Goal: Task Accomplishment & Management: Manage account settings

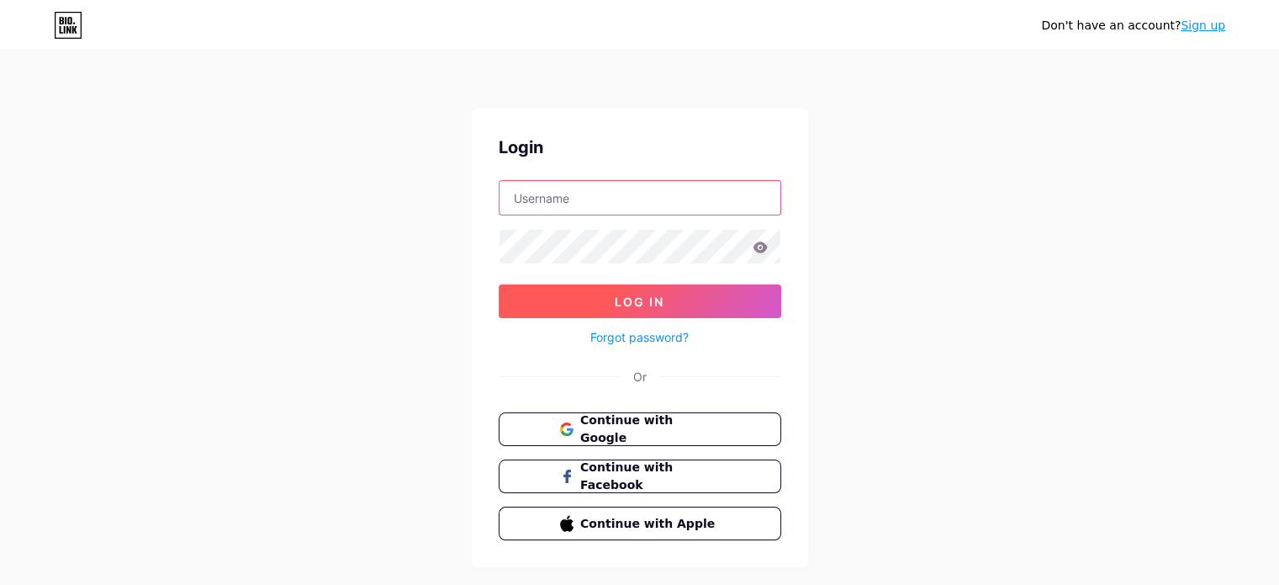
type input "[EMAIL_ADDRESS][DOMAIN_NAME]"
click at [632, 300] on span "Log In" at bounding box center [640, 301] width 50 height 14
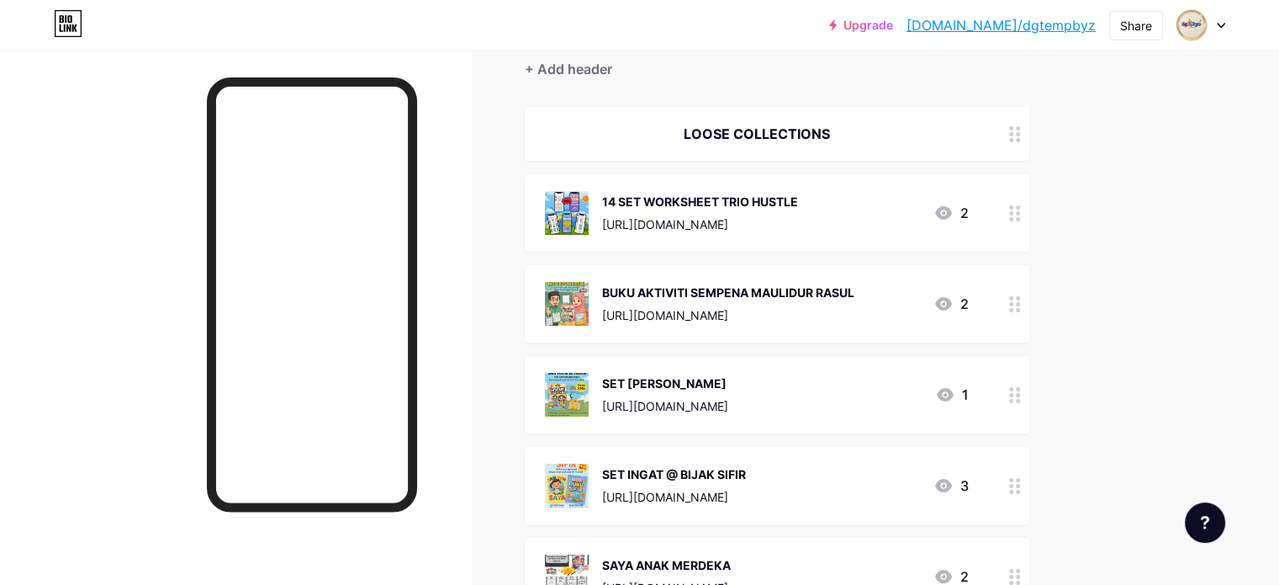
scroll to position [168, 0]
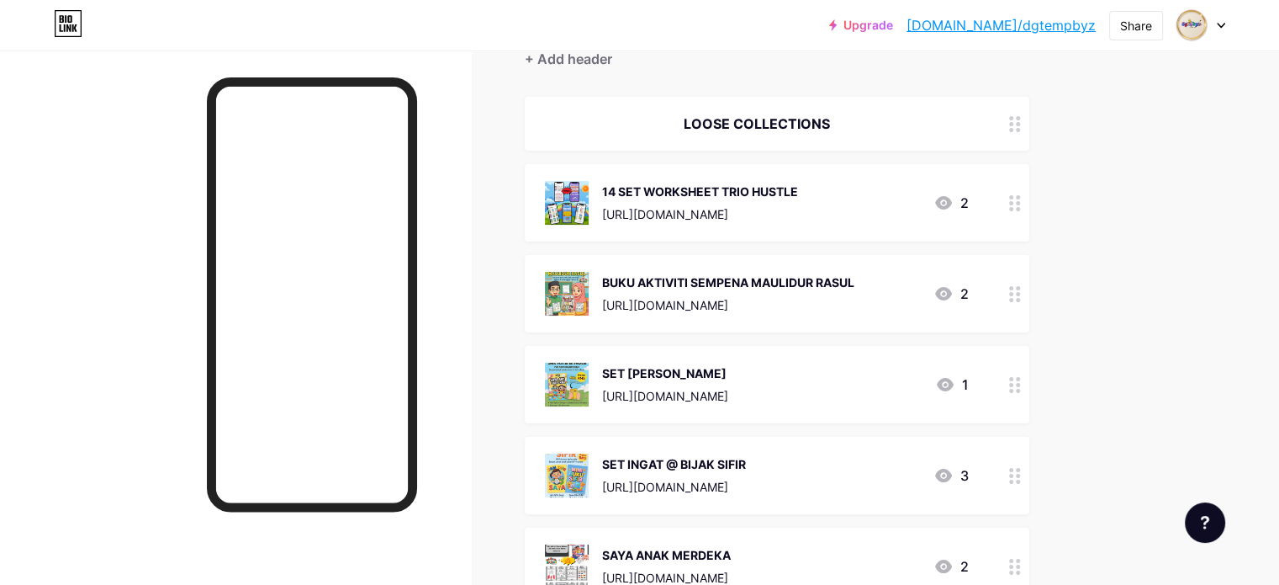
click at [798, 190] on div "14 SET WORKSHEET TRIO HUSTLE" at bounding box center [700, 192] width 196 height 18
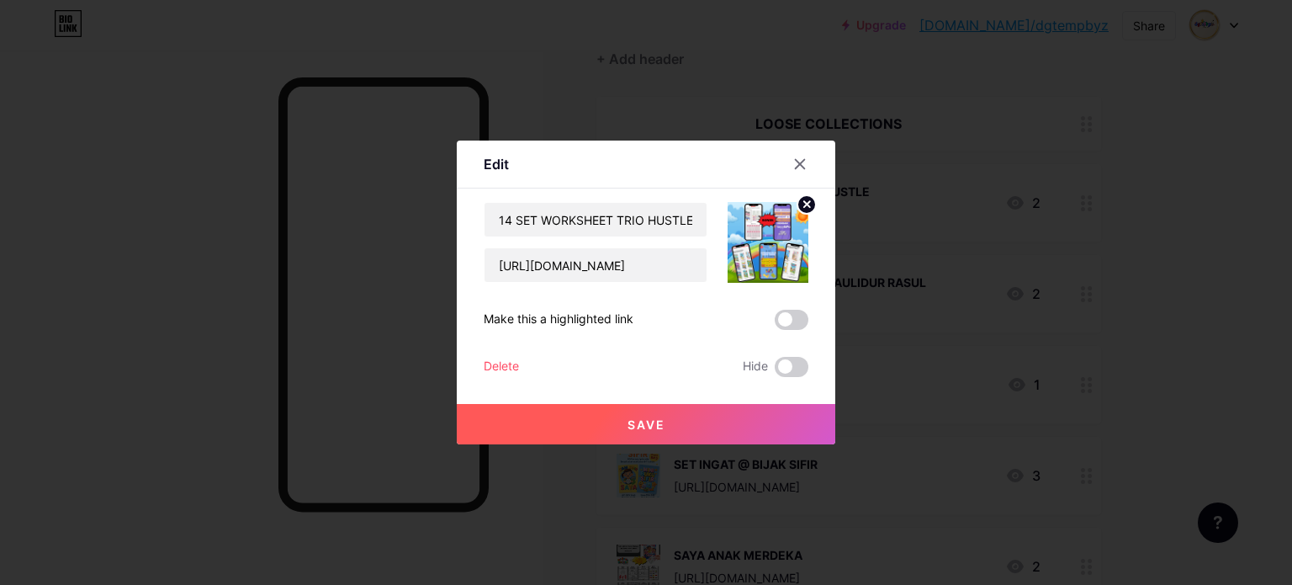
drag, startPoint x: 629, startPoint y: 261, endPoint x: 1241, endPoint y: 362, distance: 620.7
click at [1241, 362] on div at bounding box center [646, 292] width 1292 height 585
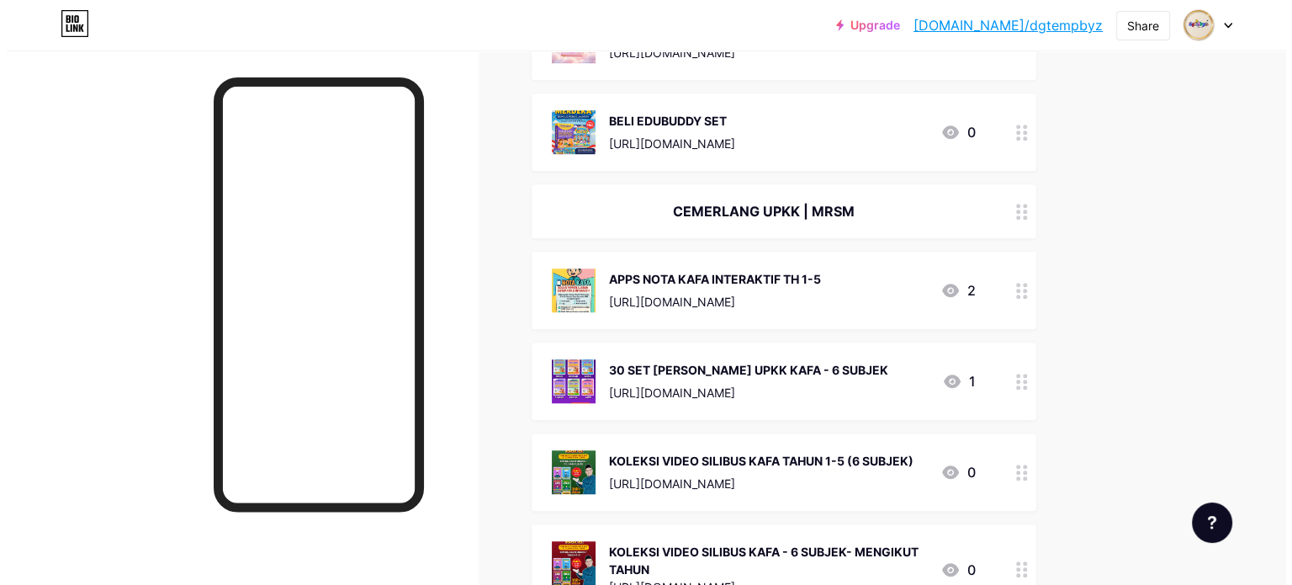
scroll to position [1430, 0]
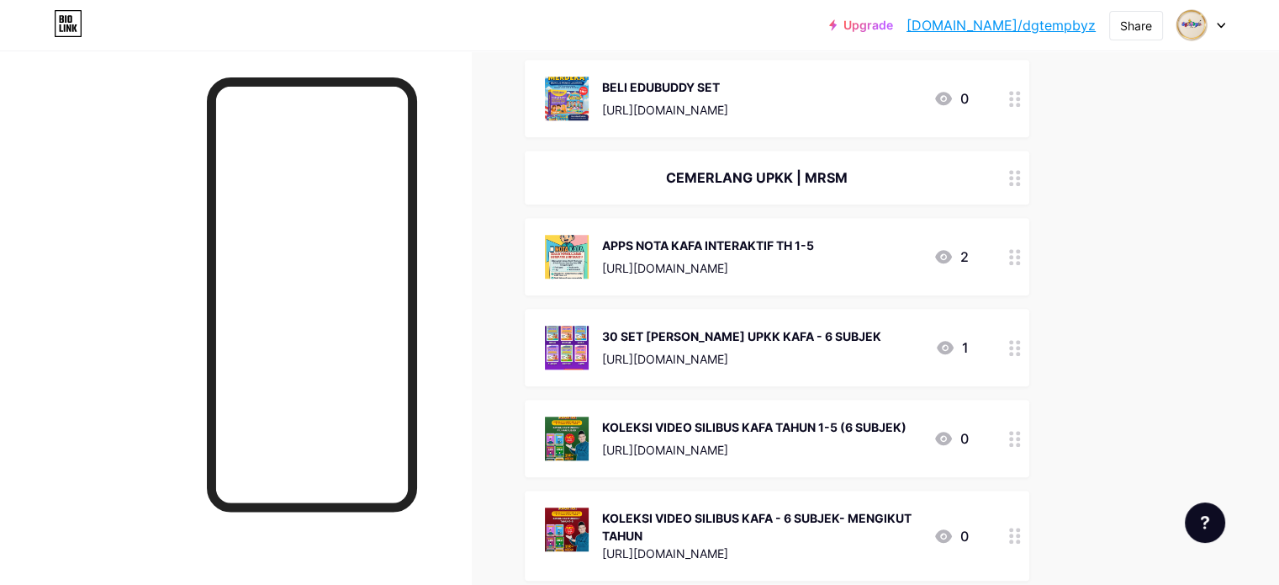
click at [814, 268] on div "[URL][DOMAIN_NAME]" at bounding box center [708, 268] width 212 height 18
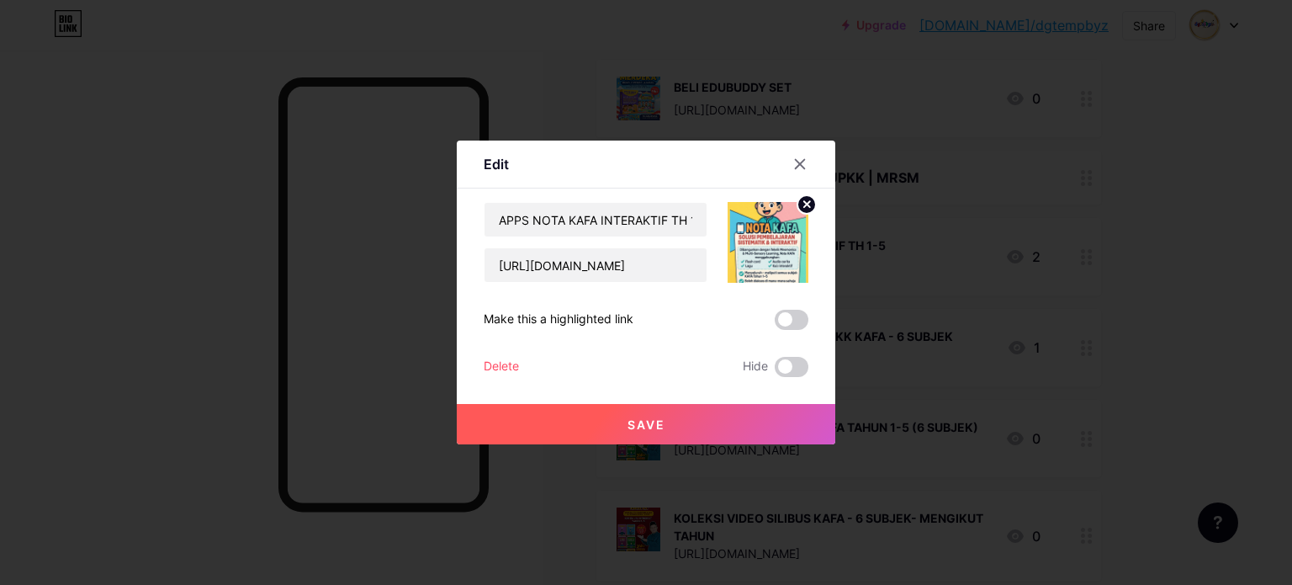
drag, startPoint x: 632, startPoint y: 261, endPoint x: 1262, endPoint y: 201, distance: 631.9
click at [1262, 201] on div at bounding box center [646, 292] width 1292 height 585
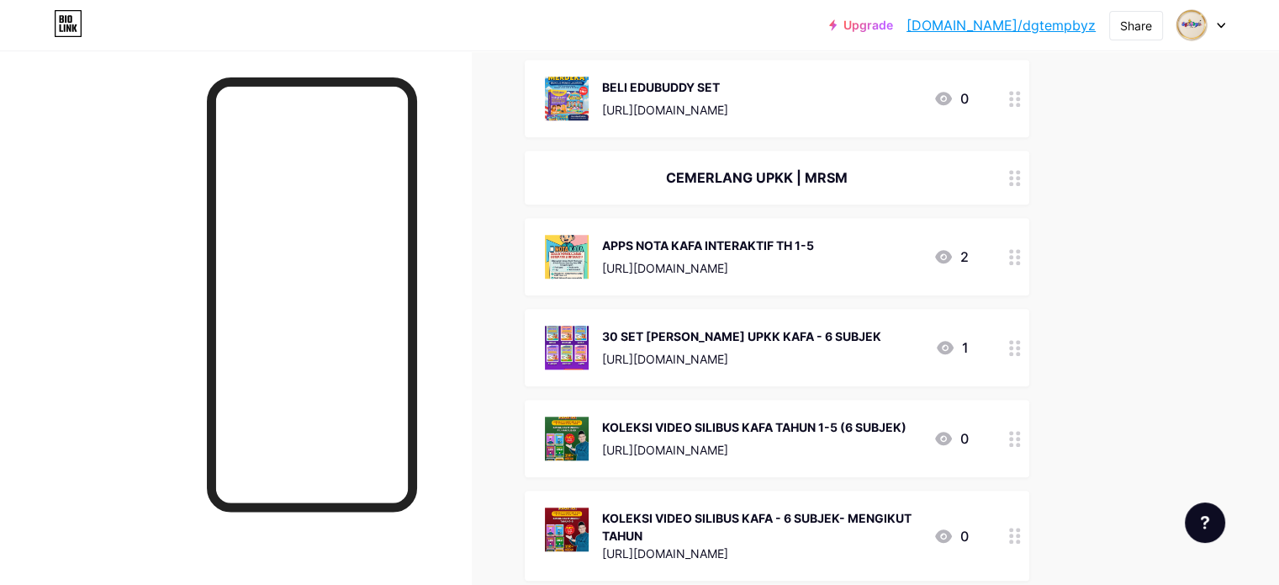
click at [722, 267] on div "[URL][DOMAIN_NAME]" at bounding box center [708, 268] width 212 height 18
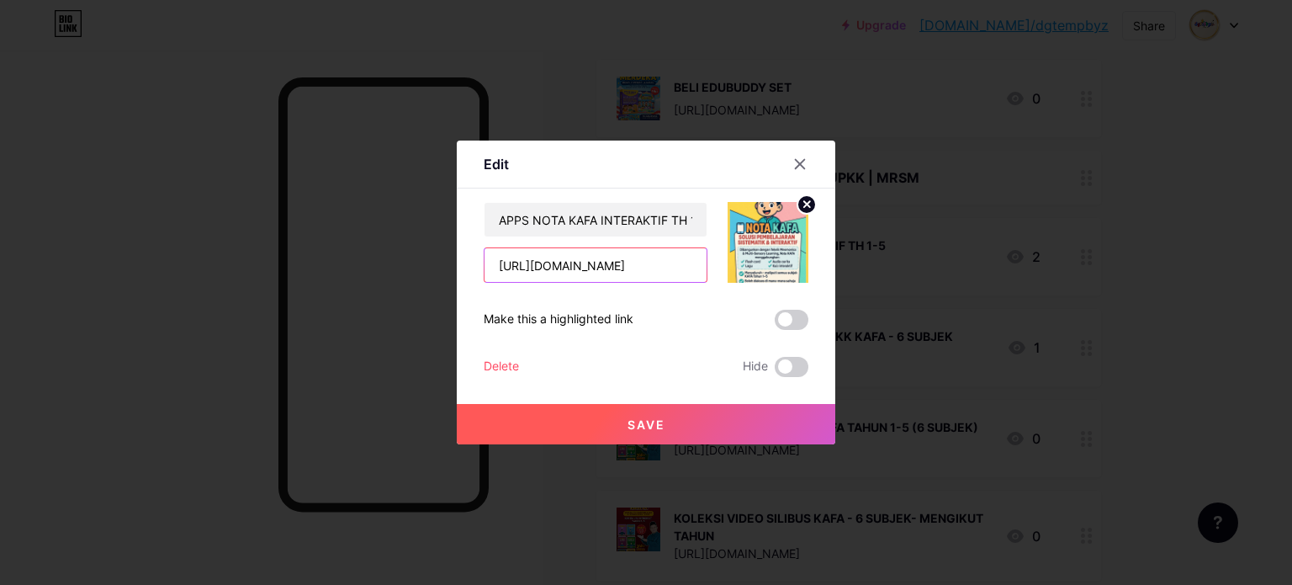
click at [495, 267] on input "[URL][DOMAIN_NAME]" at bounding box center [595, 265] width 222 height 34
drag, startPoint x: 495, startPoint y: 267, endPoint x: 800, endPoint y: 267, distance: 305.3
click at [800, 267] on div "APPS NOTA KAFA INTERAKTIF TH 1-5 [URL][DOMAIN_NAME]" at bounding box center [646, 242] width 325 height 81
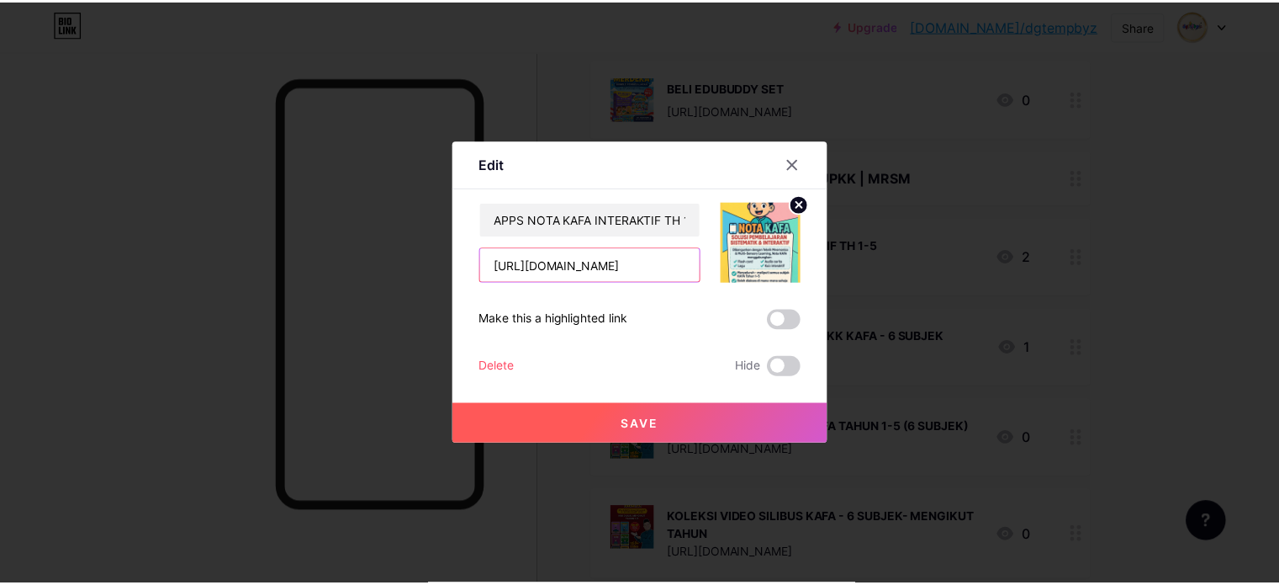
scroll to position [0, 0]
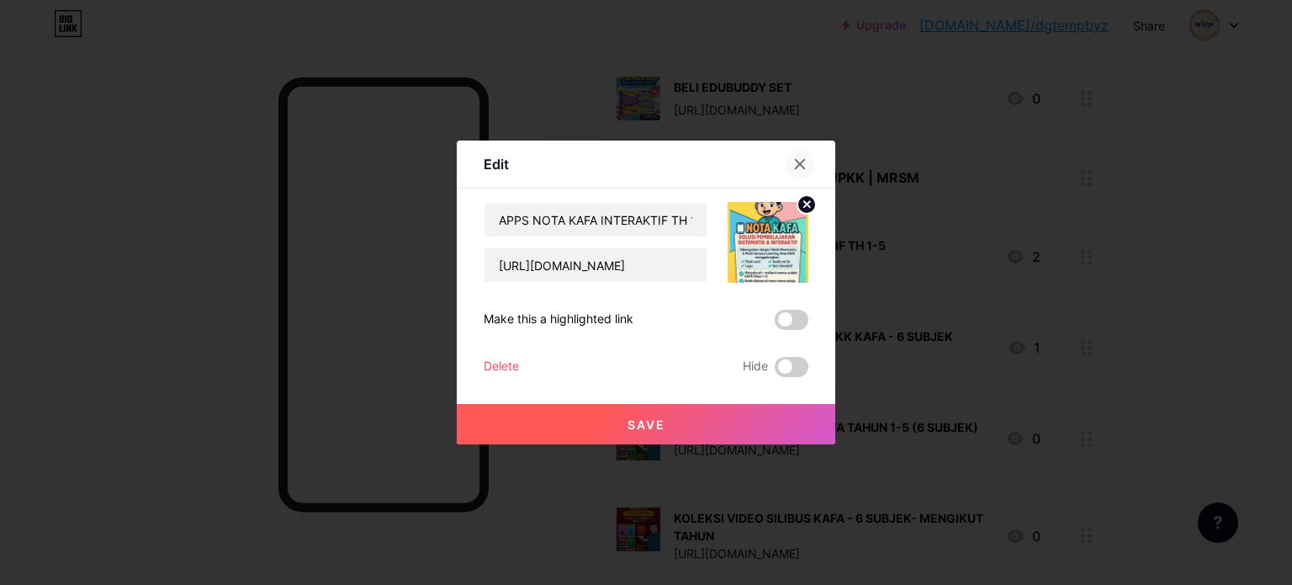
click at [804, 164] on icon at bounding box center [799, 163] width 13 height 13
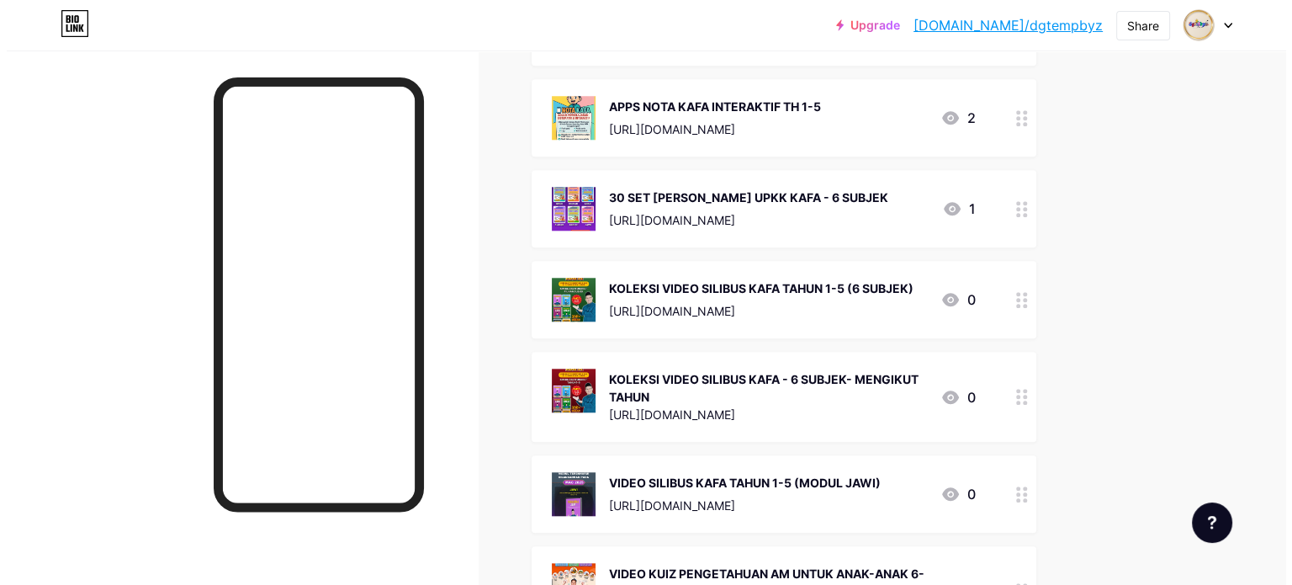
scroll to position [1598, 0]
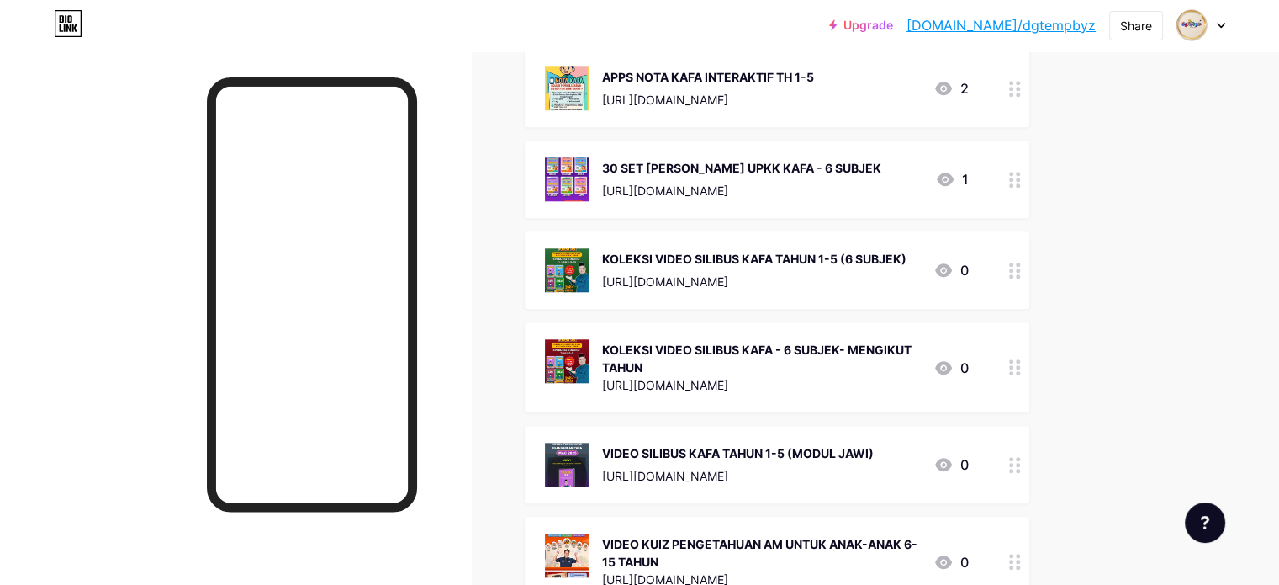
click at [868, 278] on div "[URL][DOMAIN_NAME]" at bounding box center [754, 282] width 304 height 18
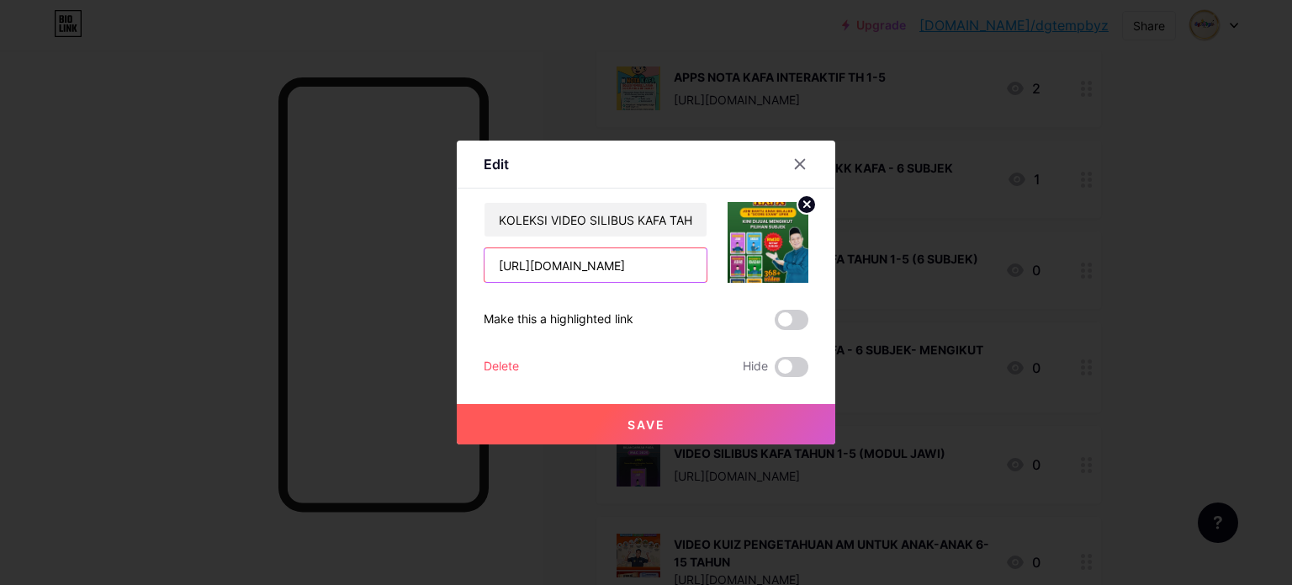
scroll to position [0, 125]
drag, startPoint x: 494, startPoint y: 262, endPoint x: 791, endPoint y: 261, distance: 296.9
click at [791, 261] on div "KOLEKSI VIDEO SILIBUS KAFA TAHUN 1-5 (6 SUBJEK) [URL][DOMAIN_NAME]" at bounding box center [646, 242] width 325 height 81
click at [796, 164] on icon at bounding box center [799, 163] width 13 height 13
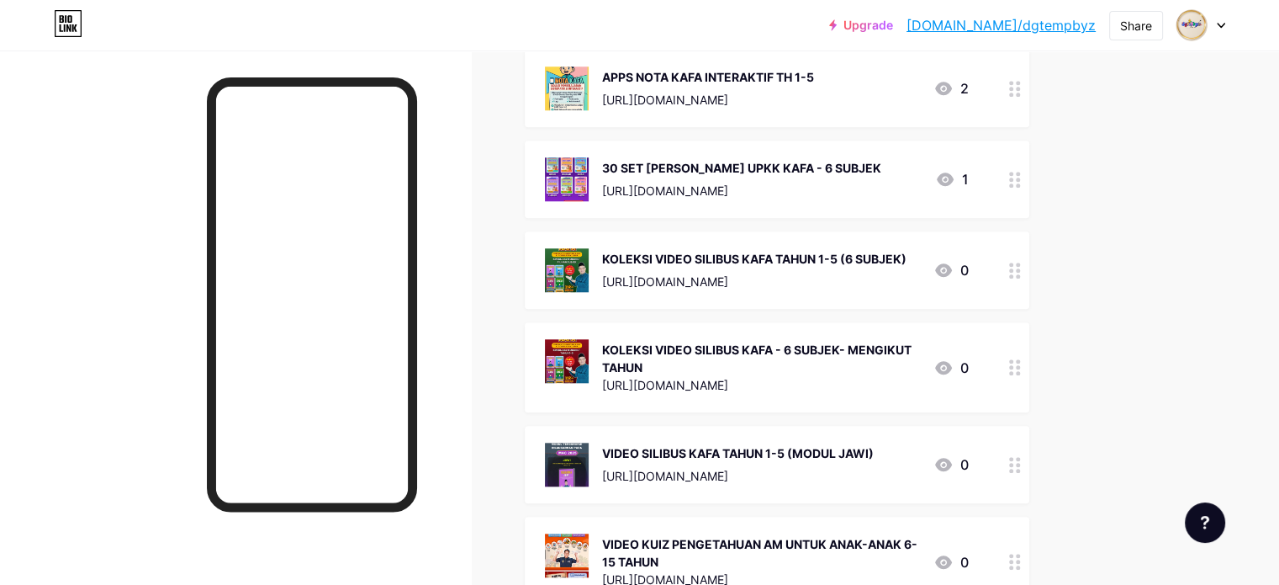
click at [1100, 295] on div "Links Posts Design Subscribers Stats Settings + ADD LINK + ADD EMBED + Add head…" at bounding box center [550, 334] width 1100 height 3764
click at [907, 278] on div "[URL][DOMAIN_NAME]" at bounding box center [754, 282] width 304 height 18
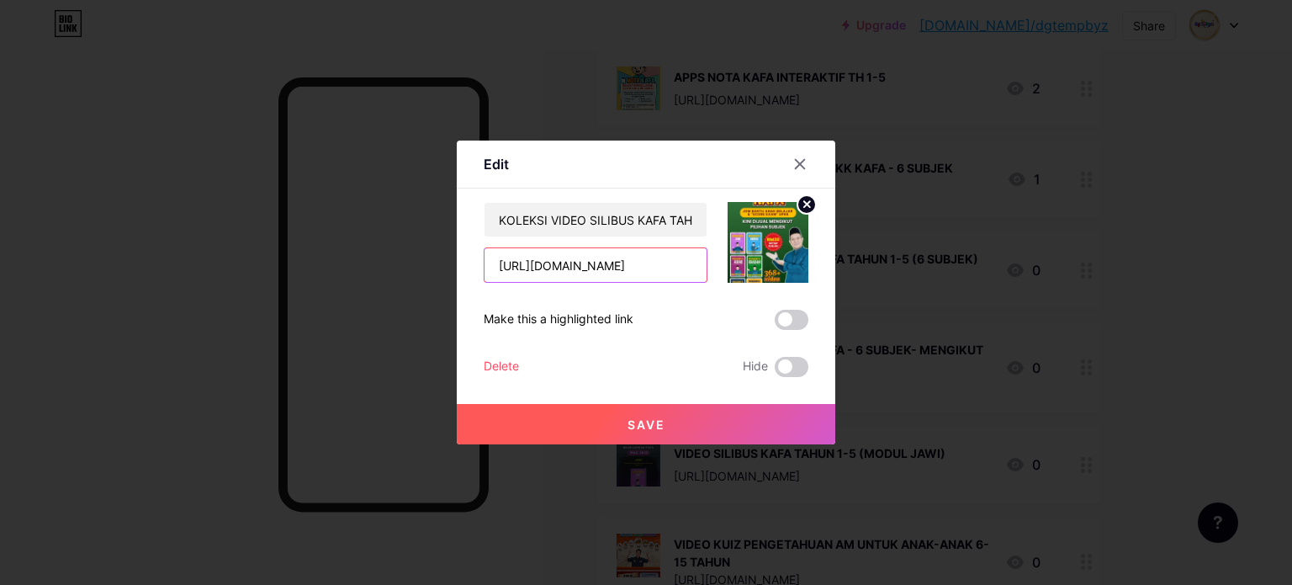
scroll to position [0, 125]
drag, startPoint x: 489, startPoint y: 263, endPoint x: 878, endPoint y: 265, distance: 388.6
click at [878, 265] on div "Edit Content YouTube Play YouTube video without leaving your page. ADD Vimeo Pl…" at bounding box center [646, 292] width 1292 height 585
click at [802, 167] on icon at bounding box center [799, 163] width 13 height 13
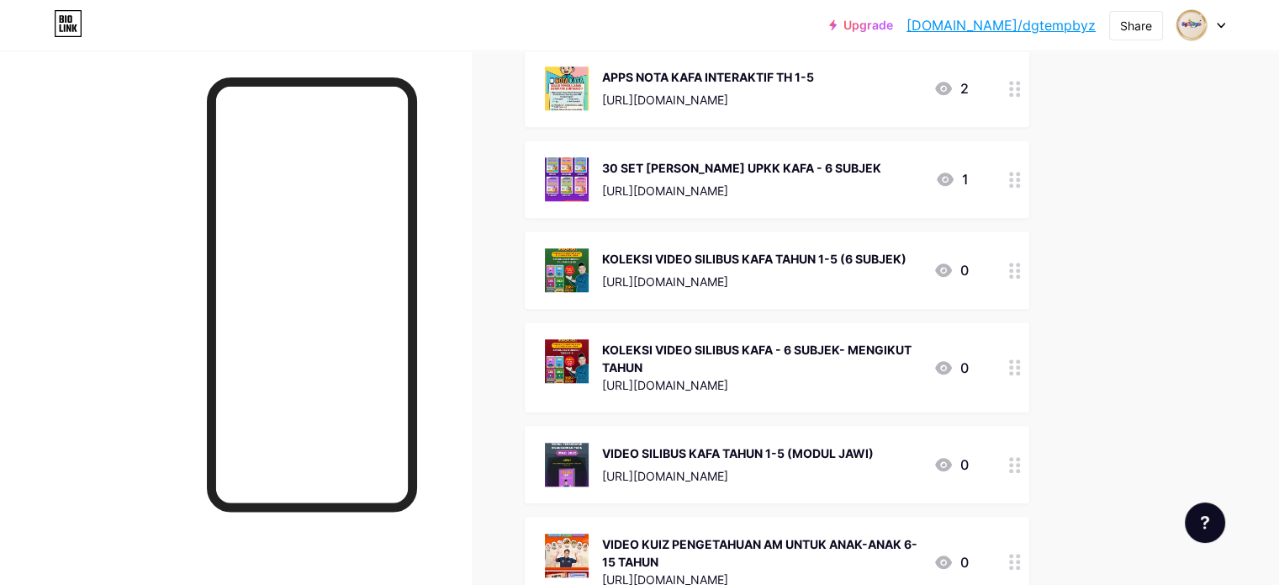
click at [969, 342] on div "KOLEKSI VIDEO SILIBUS KAFA - 6 SUBJEK- MENGIKUT TAHUN [URL][DOMAIN_NAME] 0" at bounding box center [757, 367] width 424 height 56
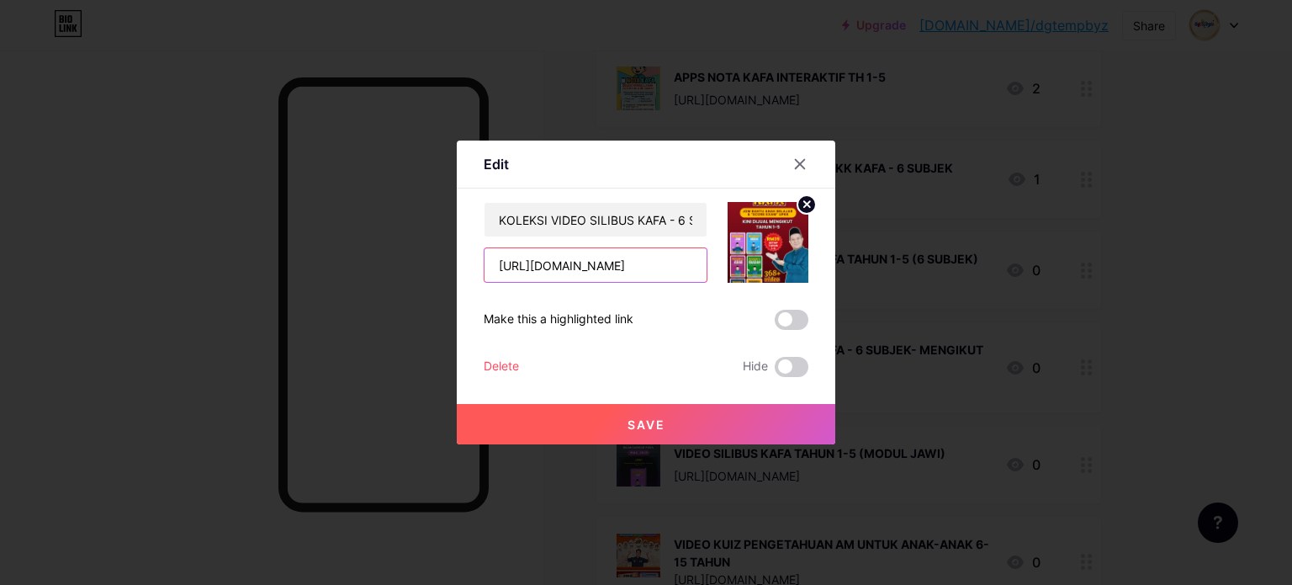
scroll to position [0, 121]
drag, startPoint x: 492, startPoint y: 269, endPoint x: 819, endPoint y: 258, distance: 327.4
click at [819, 258] on div "Edit Content YouTube Play YouTube video without leaving your page. ADD Vimeo Pl…" at bounding box center [646, 292] width 378 height 304
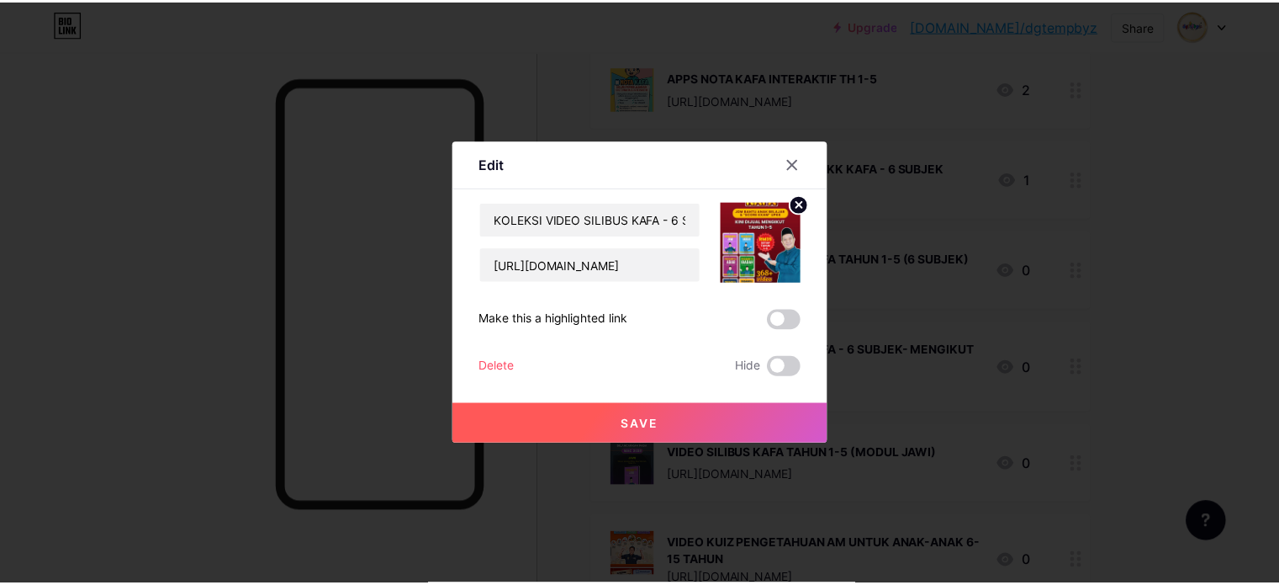
scroll to position [0, 0]
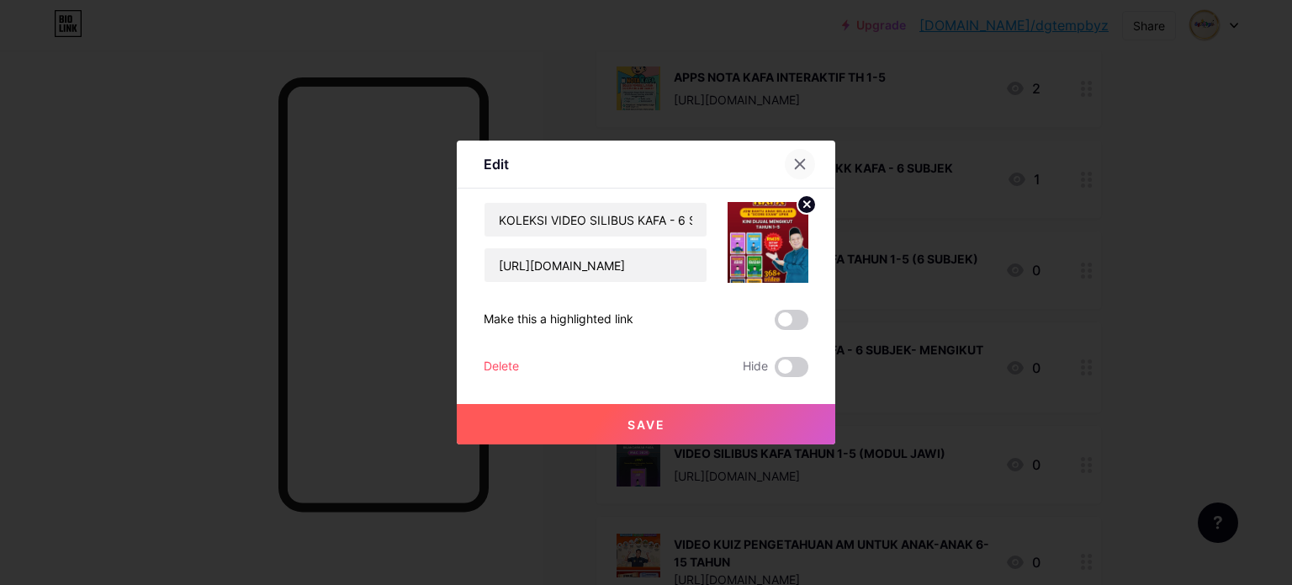
click at [798, 164] on icon at bounding box center [800, 164] width 9 height 9
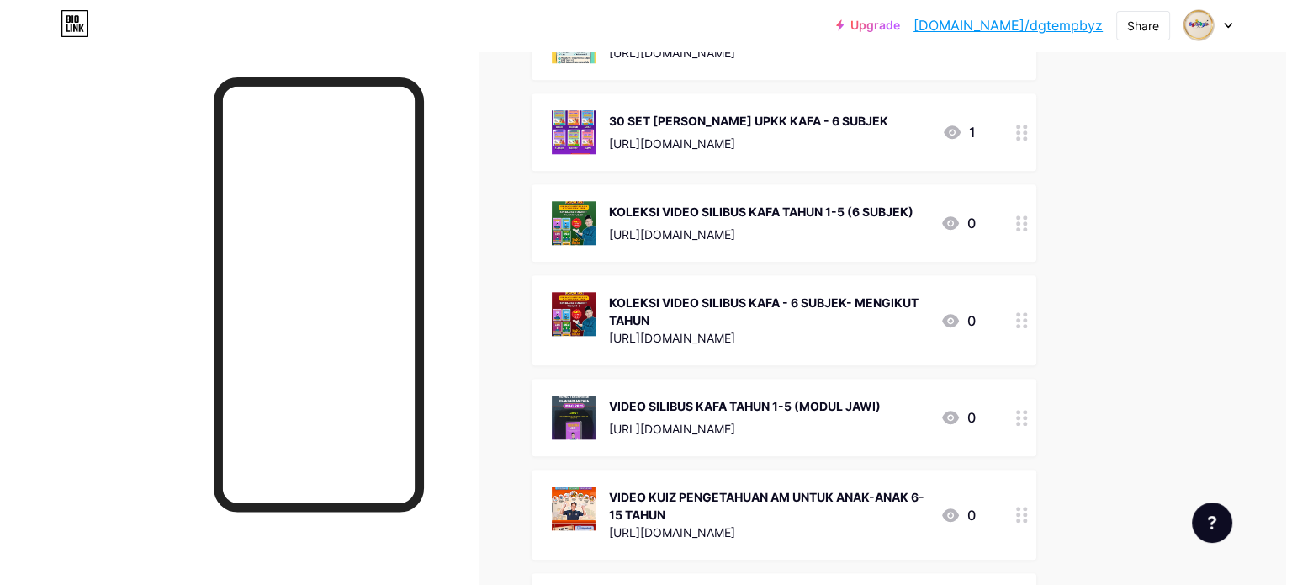
scroll to position [1514, 0]
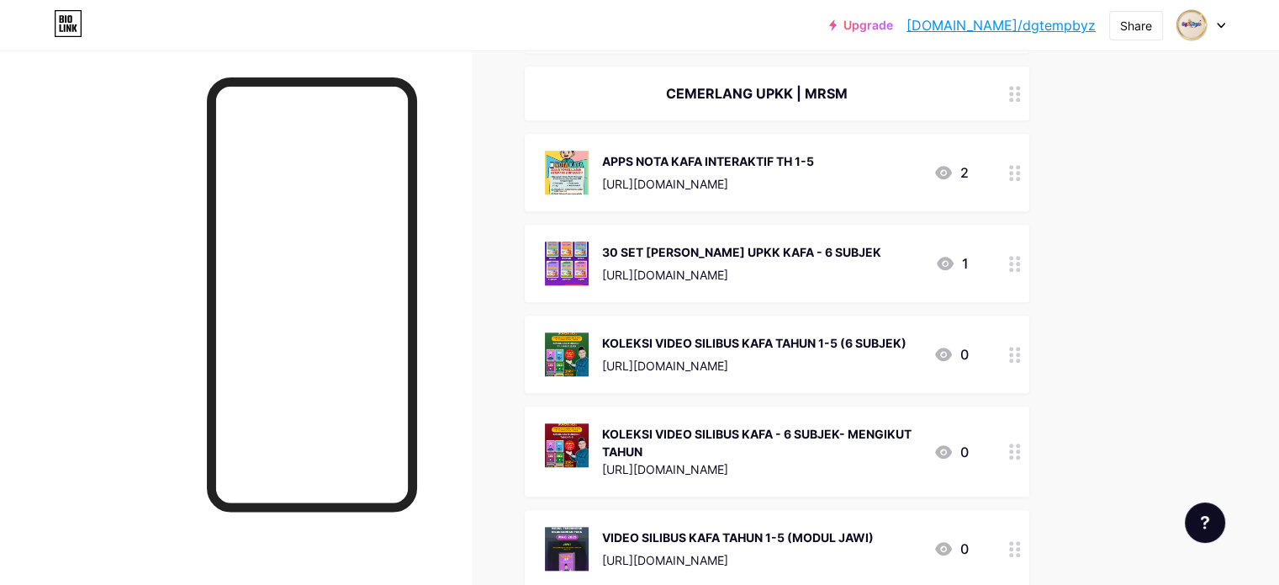
click at [881, 247] on div "30 SET [PERSON_NAME] UPKK KAFA - 6 SUBJEK" at bounding box center [741, 252] width 279 height 18
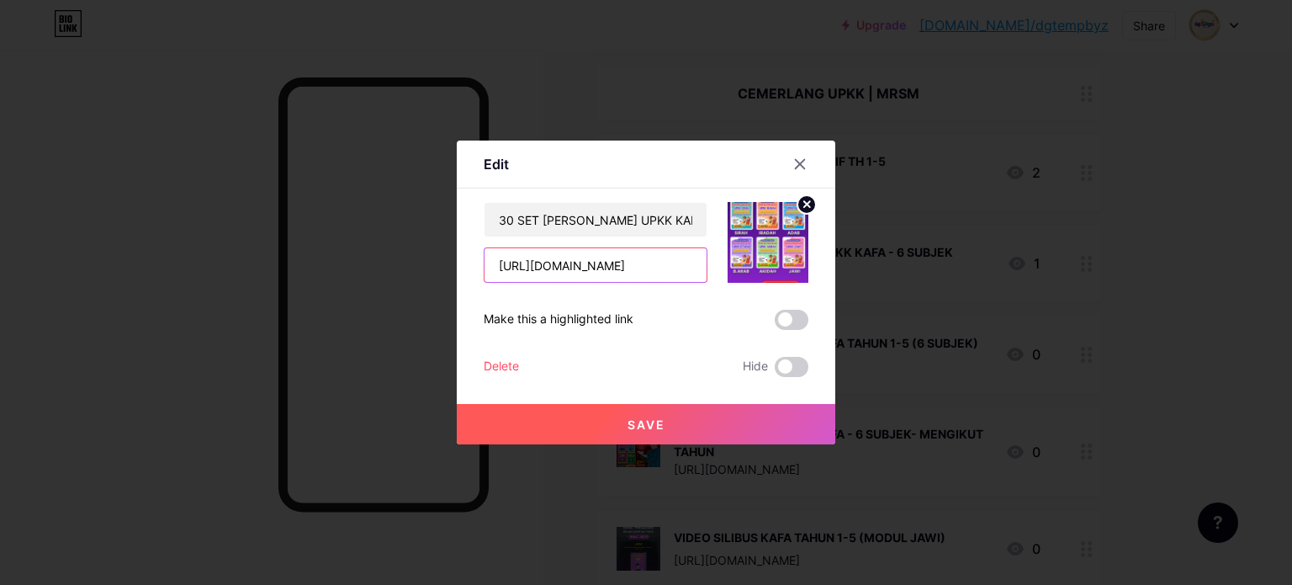
scroll to position [0, 134]
drag, startPoint x: 491, startPoint y: 263, endPoint x: 859, endPoint y: 235, distance: 368.7
click at [859, 235] on div "Edit Content YouTube Play YouTube video without leaving your page. ADD Vimeo Pl…" at bounding box center [646, 292] width 1292 height 585
